Goal: Transaction & Acquisition: Purchase product/service

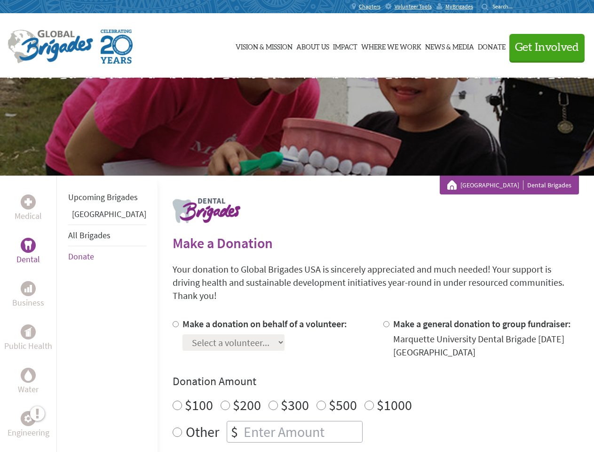
click at [519, 7] on div "Search for:" at bounding box center [501, 7] width 38 height 8
click at [543, 47] on span "Get Involved" at bounding box center [547, 47] width 64 height 11
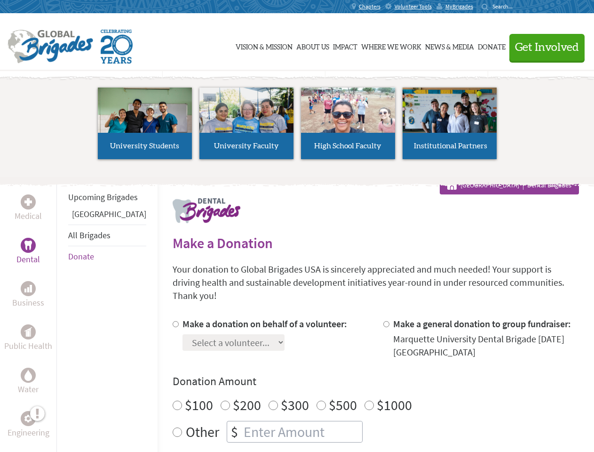
click at [297, 127] on li "High School Faculty" at bounding box center [348, 123] width 102 height 87
click at [62, 313] on div "Upcoming Brigades Panama All Brigades Donate" at bounding box center [106, 402] width 101 height 452
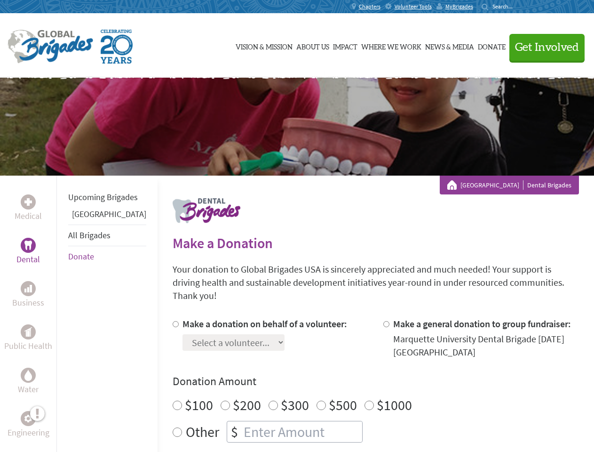
click at [359, 378] on div "Donation Amount $100 $200 $300 $500 $1000 Other $" at bounding box center [376, 408] width 407 height 69
click at [173, 321] on input "Make a donation on behalf of a volunteer:" at bounding box center [176, 324] width 6 height 6
radio input "true"
click at [383, 321] on input "Make a general donation to group fundraiser:" at bounding box center [386, 324] width 6 height 6
radio input "true"
